Goal: Information Seeking & Learning: Learn about a topic

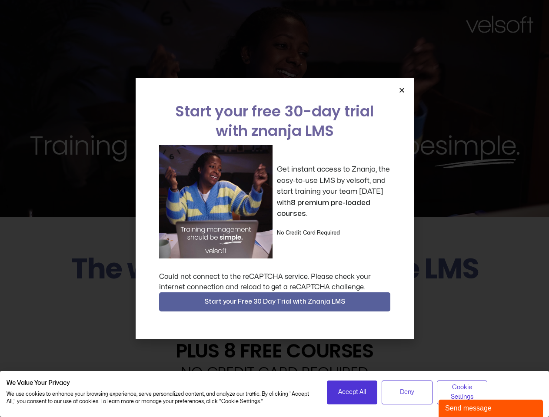
click at [274, 209] on div "Get instant access to Znanja, the easy-to-use LMS by velsoft, and start trainin…" at bounding box center [274, 201] width 231 height 113
click at [402, 90] on icon "Close" at bounding box center [401, 90] width 7 height 7
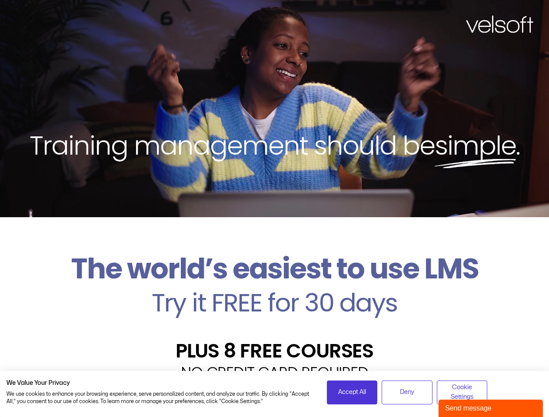
click at [275, 302] on h2 "Try it FREE for 30 days" at bounding box center [275, 302] width 536 height 25
click at [352, 392] on span "Accept All" at bounding box center [352, 393] width 28 height 10
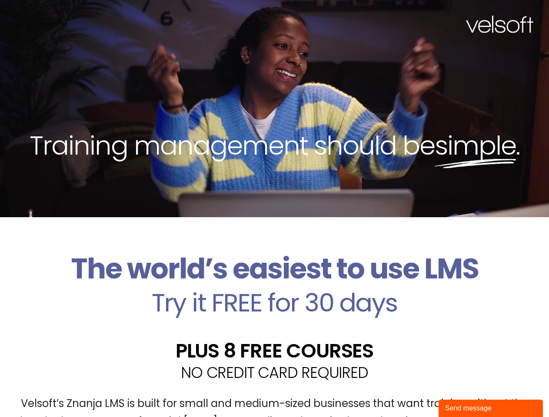
click at [407, 392] on div "Velsoft’s Znanja LMS is built for small and medium-sized businesses that want t…" at bounding box center [275, 416] width 536 height 63
click at [462, 392] on div "Velsoft’s Znanja LMS is built for small and medium-sized businesses that want t…" at bounding box center [275, 416] width 536 height 63
click at [491, 408] on div "Send message" at bounding box center [490, 408] width 91 height 10
